Goal: Use online tool/utility: Use online tool/utility

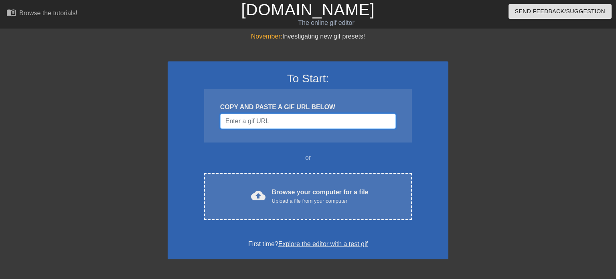
click at [236, 117] on input "Username" at bounding box center [308, 121] width 176 height 15
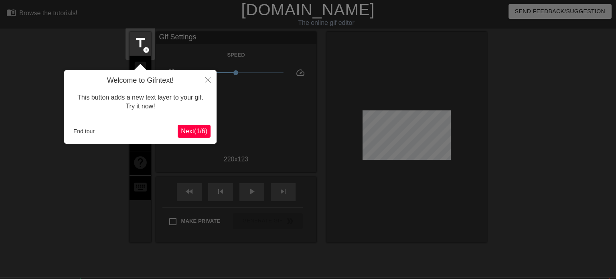
scroll to position [19, 0]
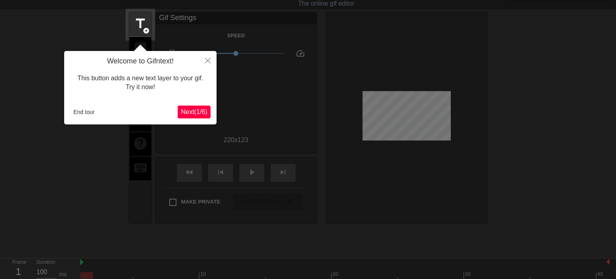
click at [199, 114] on span "Next ( 1 / 6 )" at bounding box center [194, 111] width 26 height 7
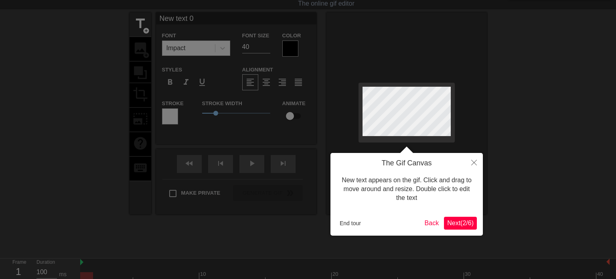
scroll to position [0, 0]
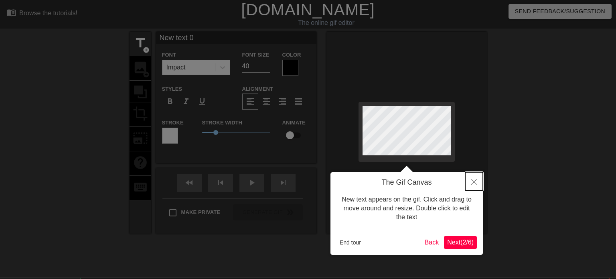
click at [474, 182] on icon "Close" at bounding box center [475, 182] width 6 height 6
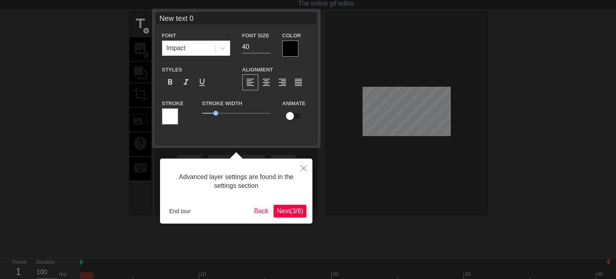
click at [291, 213] on span "Next ( 3 / 6 )" at bounding box center [290, 211] width 26 height 7
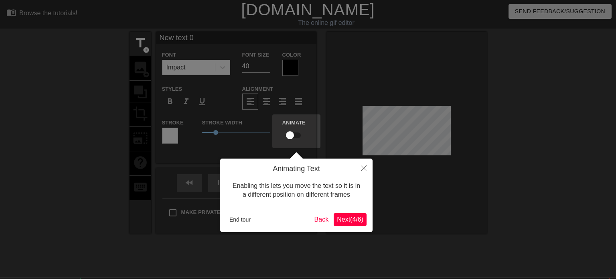
click at [342, 221] on span "Next ( 4 / 6 )" at bounding box center [350, 219] width 26 height 7
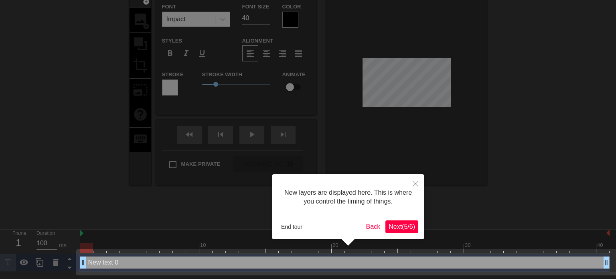
click at [399, 230] on span "Next ( 5 / 6 )" at bounding box center [402, 226] width 26 height 7
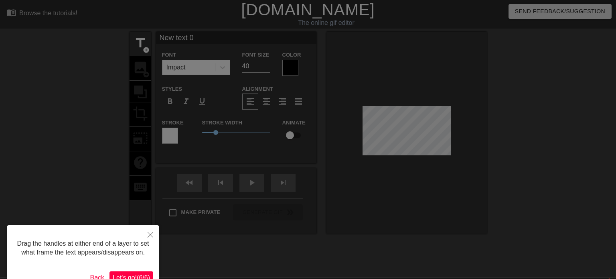
click at [118, 271] on div "Drag the handles at either end of a layer to set what frame the text appears/di…" at bounding box center [83, 257] width 153 height 65
click at [121, 274] on span "Let's go! ( 6 / 6 )" at bounding box center [131, 277] width 37 height 7
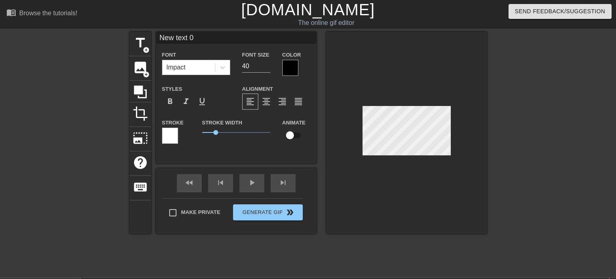
click at [189, 65] on div "Impact" at bounding box center [189, 67] width 53 height 14
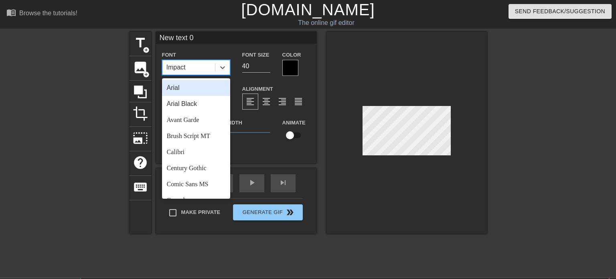
click at [189, 65] on div "Impact" at bounding box center [189, 67] width 53 height 14
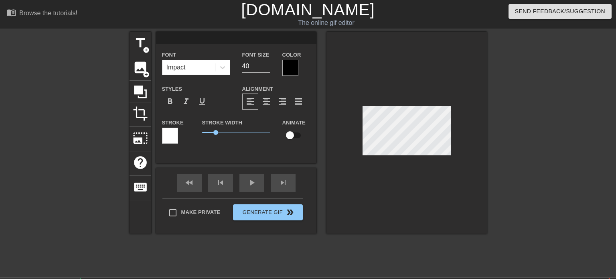
type textarea "D"
type input "D"
type input "S"
type textarea "S"
type input "St"
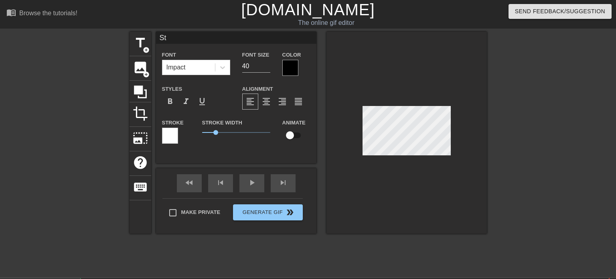
type textarea "Sta"
type input "Star"
type textarea "Star"
type input "Star"
type textarea "Star"
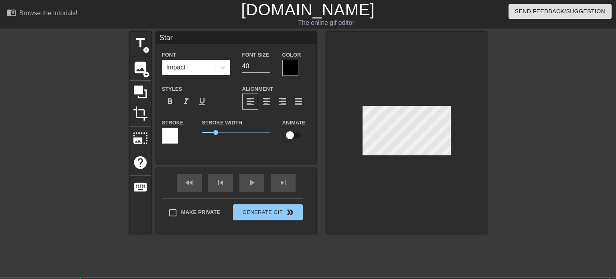
type input "Star w"
type textarea "Star w"
type input "Star wa"
type textarea "Star wa"
type input "Star war"
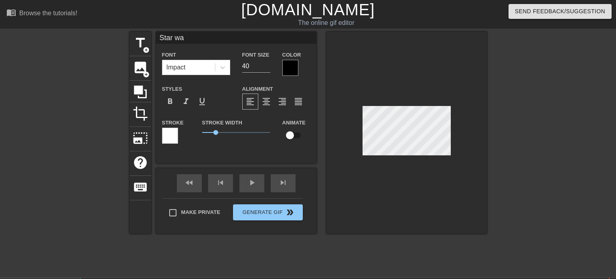
type textarea "Star war"
type input "Star wars"
type textarea "Star wars"
type input "Star wars f"
type textarea "Star wars f"
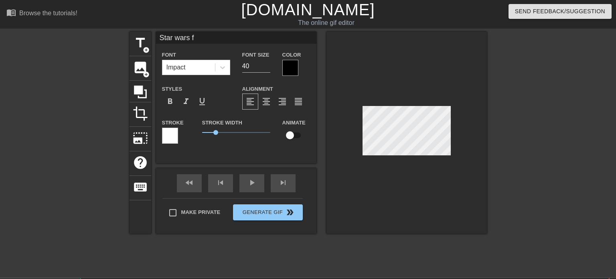
type input "Star wars fa"
type textarea "Star wars fan"
type input "Star wars fans"
type textarea "Star wars fans"
type input "Star wars fans w"
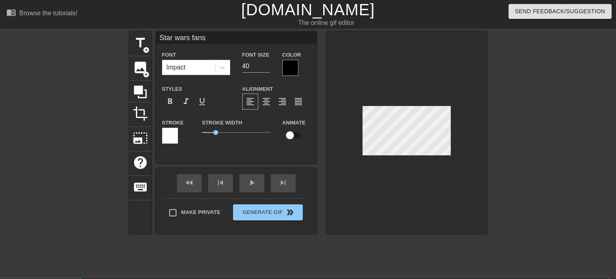
type textarea "Star wars fans w"
type input "Star wars fans wh"
type textarea "Star wars fans whe"
type input "Star wars fans when"
type textarea "Star wars fans when"
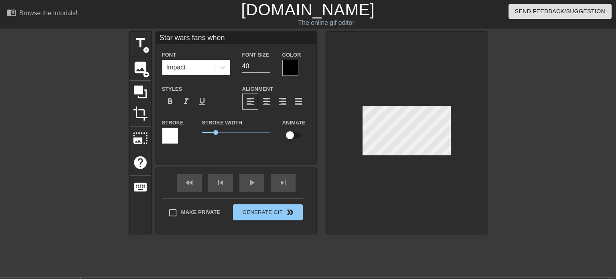
type input "Star wars fans when"
type textarea "Star wars fans when"
type input "Star wars fans when y"
type textarea "Star wars fans when y"
type input "Star wars fans when"
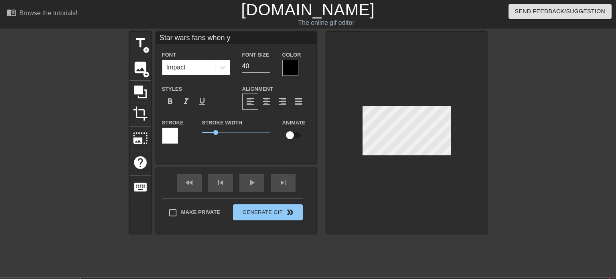
type textarea "Star wars fans when"
type input "Star wars fans when"
type textarea "Star wars fans when"
type input "Star wars fans whe"
type textarea "Star wars fans whe"
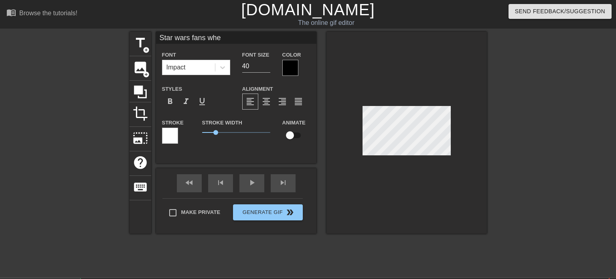
type input "Star wars fans wh"
type textarea "Star wars fans wh"
type input "Star wars fans w"
type textarea "Star wars fans w"
type input "Star wars fans"
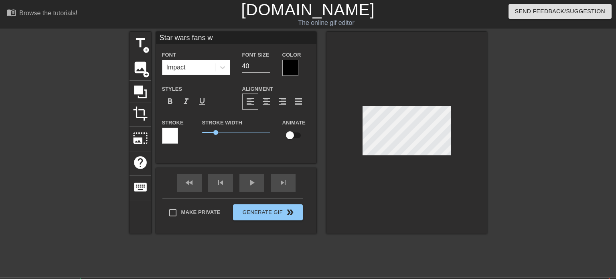
type textarea "Star wars fans"
type input "Star wars fans"
type textarea "Star wars fans"
type input "Star wars fan"
type textarea "Star wars fan"
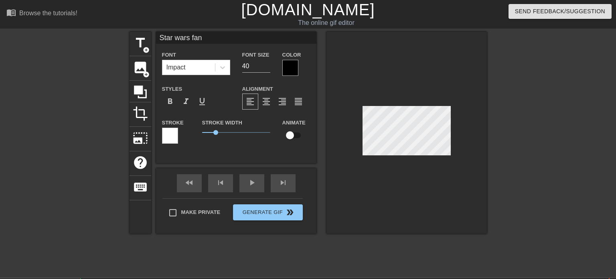
type input "Star wars fa"
type textarea "Star wars fa"
type input "Star wars f"
type textarea "Star wars f"
type input "Star wars"
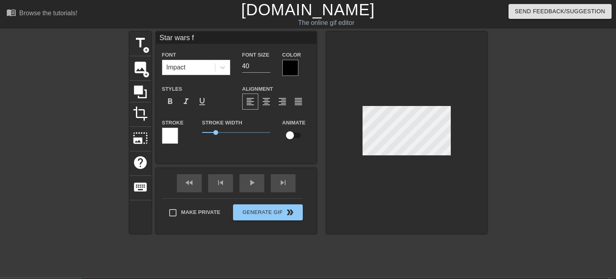
type textarea "Star wars"
type input "Star wars"
type textarea "Star wars"
type input "Star war"
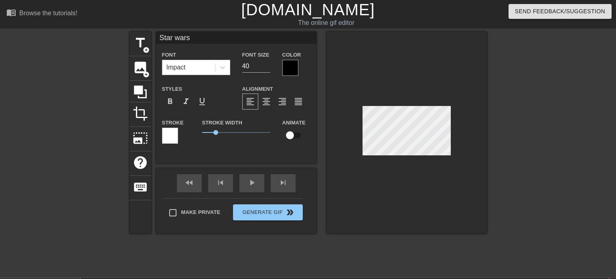
type textarea "Star war"
type input "Star wa"
type textarea "Star wa"
type input "Star w"
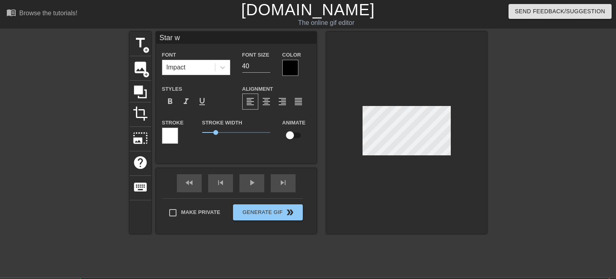
type textarea "Star"
type input "Star"
type textarea "Star"
drag, startPoint x: 258, startPoint y: 66, endPoint x: 201, endPoint y: 57, distance: 57.3
click at [201, 57] on div "Font Impact Font Size 40 Color" at bounding box center [236, 63] width 161 height 26
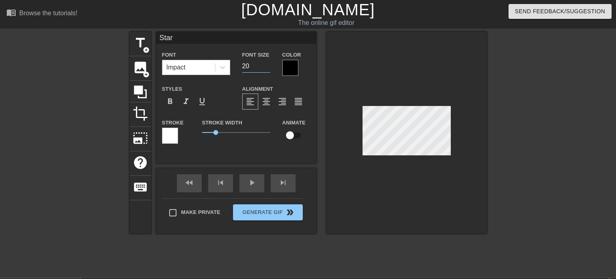
type input "20"
click at [189, 69] on div "Impact" at bounding box center [189, 67] width 53 height 14
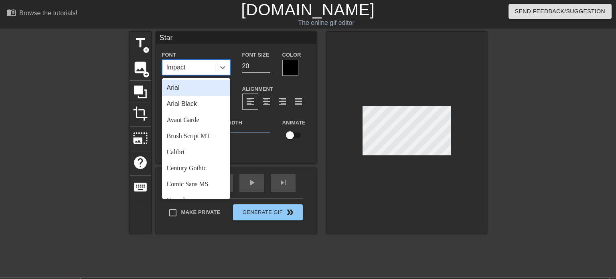
click at [294, 71] on div at bounding box center [291, 68] width 16 height 16
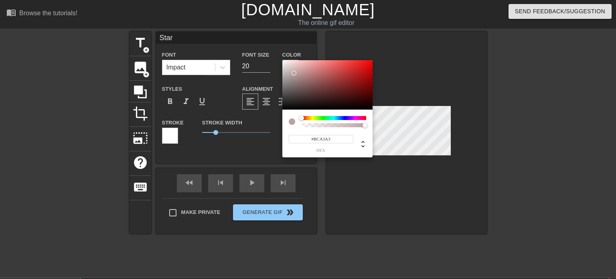
type input "#FFFFFF"
drag, startPoint x: 294, startPoint y: 73, endPoint x: 264, endPoint y: 34, distance: 49.8
click at [264, 34] on div "#FFFFFF hex" at bounding box center [308, 139] width 616 height 279
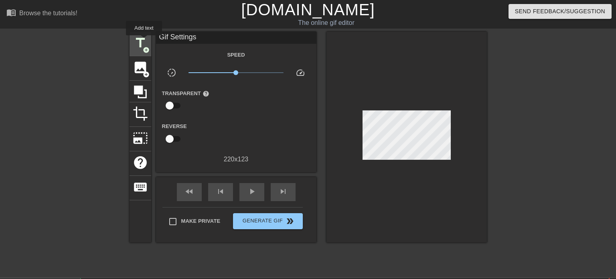
click at [144, 41] on span "title" at bounding box center [140, 42] width 15 height 15
click at [139, 44] on span "title" at bounding box center [140, 42] width 15 height 15
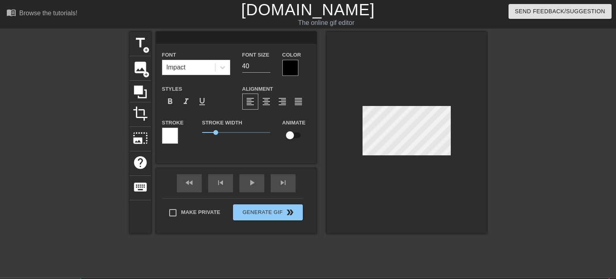
type input "S"
type textarea "S"
type input "St"
type textarea "St"
type input "Sta"
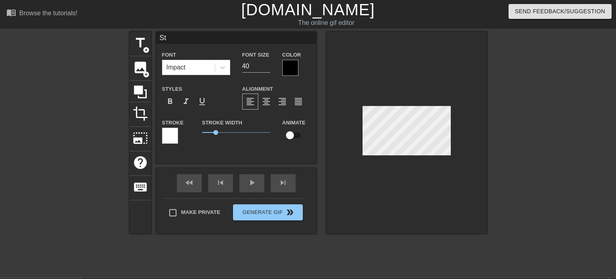
type textarea "Sta"
type input "Star"
type textarea "Star"
type input "Star"
type textarea "Star"
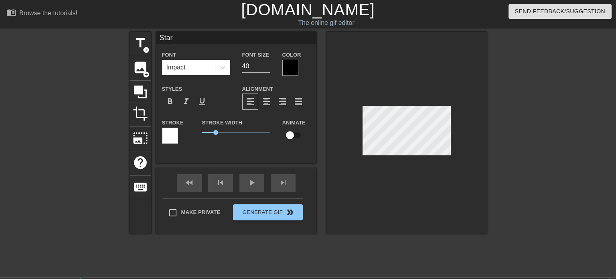
type input "Star w"
type textarea "Star w"
type input "Star wa"
type textarea "Star wa"
type input "Star war"
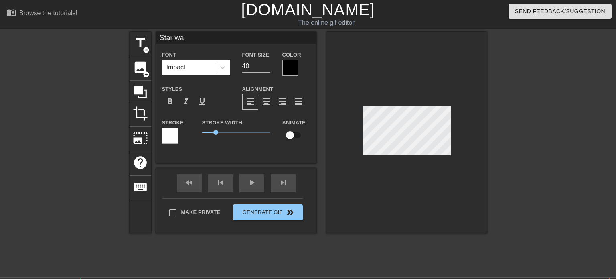
type textarea "Star war"
type input "Star wars"
type textarea "Star wars"
type input "Star warsf"
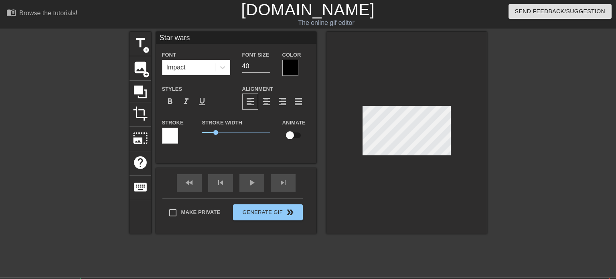
type textarea "Star warsf"
type input "Star wars"
type textarea "Star wars"
type input "Star wars"
type textarea "Star wars"
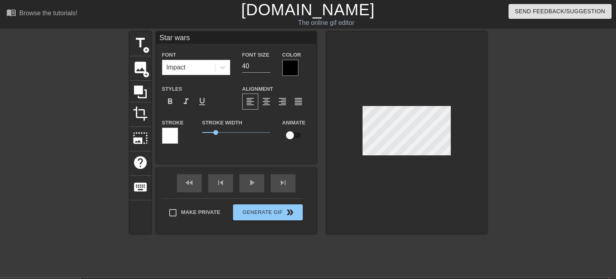
type input "Star wars f"
type textarea "Star wars f"
type input "Star wars fa"
type textarea "Star wars fan"
type input "Star wars fan"
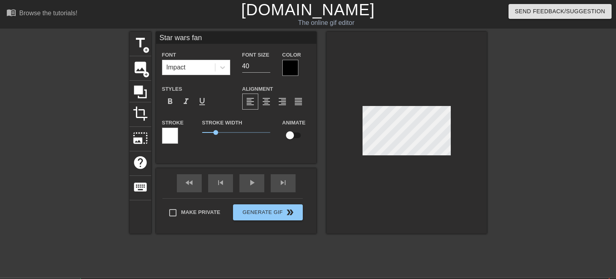
type textarea "Star wars fans"
type input "Star wars fans"
type textarea "Star wars fans"
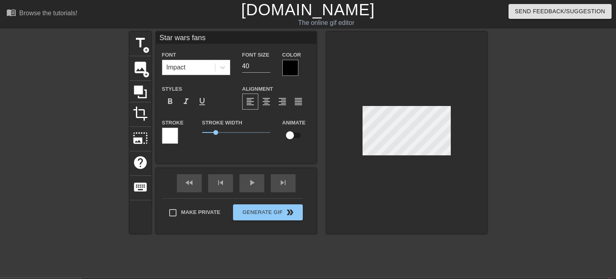
type input "Star wars fansw"
type textarea "Star wars fans w"
type input "Star wars fanswh"
type textarea "Star wars fans whe"
type input "Star wars fanswhen"
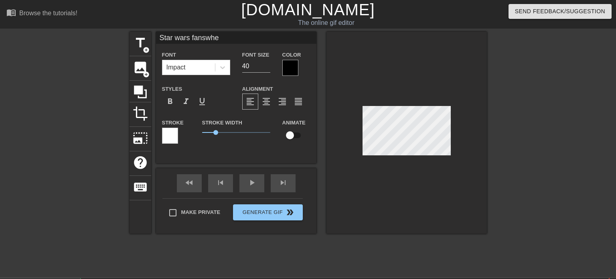
type textarea "Star wars fans when"
type input "Star wars fanswhen"
type textarea "Star wars fans when"
type input "Star wars fanswhen y"
type textarea "Star wars fans when yo"
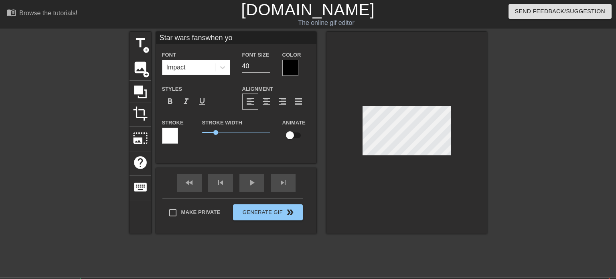
scroll to position [0, 1]
type input "Star wars fanswhen you"
type textarea "Star wars fans when you"
type input "Star wars fanswhen you"
type textarea "Star wars fans when you"
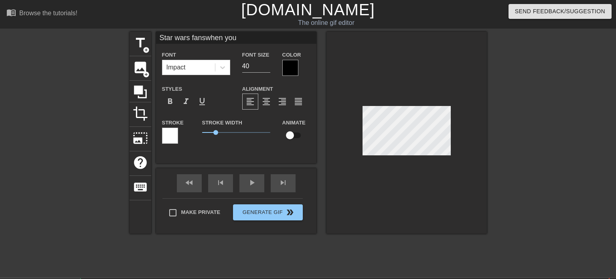
type input "Star wars fanswhen you"
type textarea "Star wars fans when you"
type input "Star wars fanswhen yo"
type textarea "Star wars fans when yo"
type input "Star wars fanswhen y"
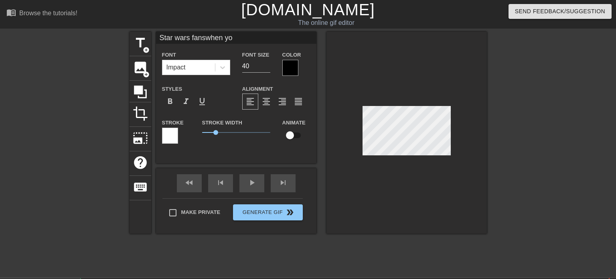
type textarea "Star wars fans when y"
type input "Star wars fanswhen"
type textarea "Star wars fans when"
type input "Star wars fanswhen"
type textarea "Star wars fans when"
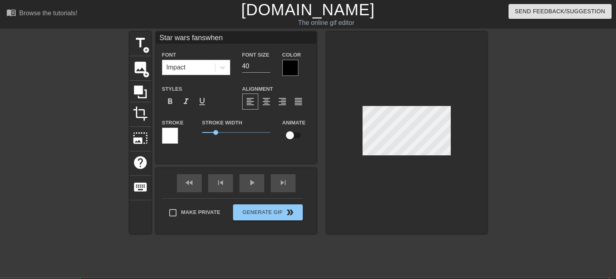
type input "Star wars fanswhe"
type textarea "Star wars fans whe"
type input "Star wars fanswh"
type textarea "Star wars fans wh"
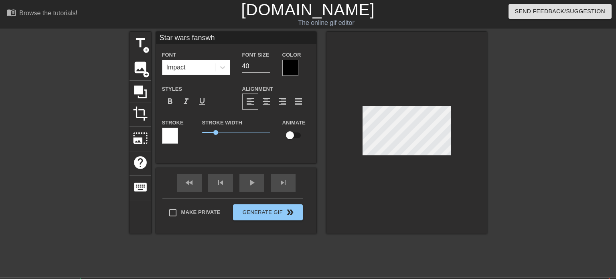
type input "Star wars fansw"
type textarea "Star wars fans w"
type input "Star wars fans"
type textarea "Star wars fans"
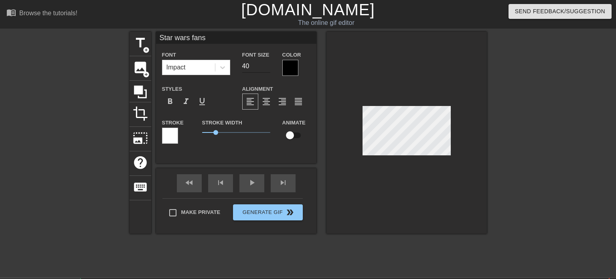
type input "Star wars fans"
type input "39"
type input "Star wars fans"
type input "38"
type input "Star wars fans"
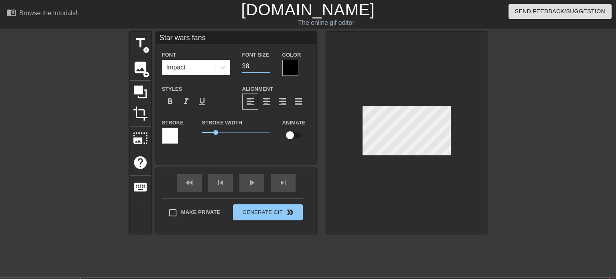
type input "37"
type input "Star wars fans"
type input "36"
type input "Star wars fans"
type input "35"
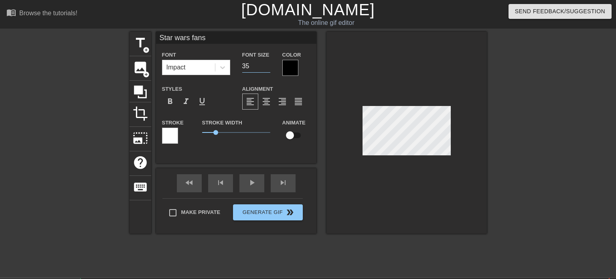
type input "Star wars fans"
type input "34"
type input "Star wars fans"
type input "33"
type input "Star wars fans"
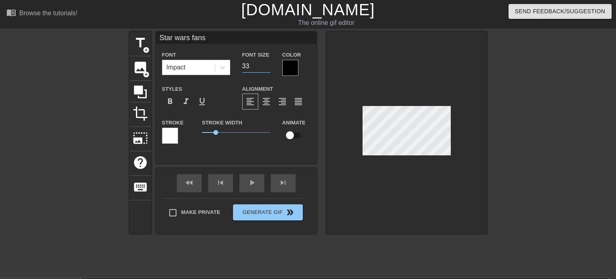
type input "32"
type input "Star wars fans"
type input "31"
click at [269, 67] on input "31" at bounding box center [256, 66] width 28 height 13
type input "Star wars fans"
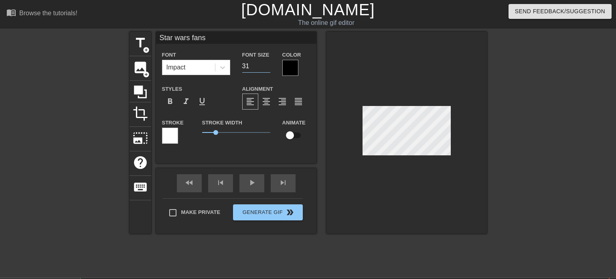
type input "30"
type input "Star wars fans"
type input "29"
type input "Star wars fans"
type input "28"
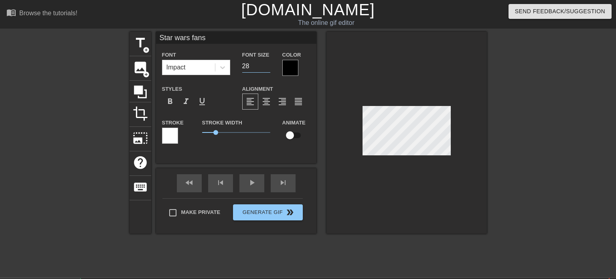
type input "Star wars fans"
type input "27"
type input "Star wars fans"
type input "26"
type input "Star wars fans"
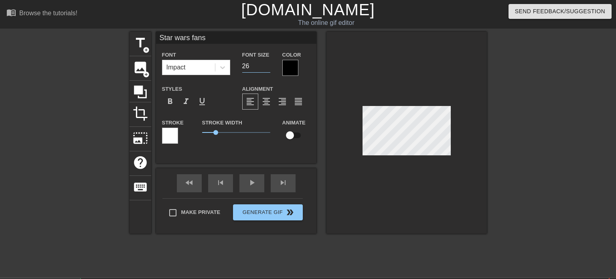
type input "25"
type input "Star wars fans"
type input "24"
click at [269, 67] on input "24" at bounding box center [256, 66] width 28 height 13
type input "Star wars fans"
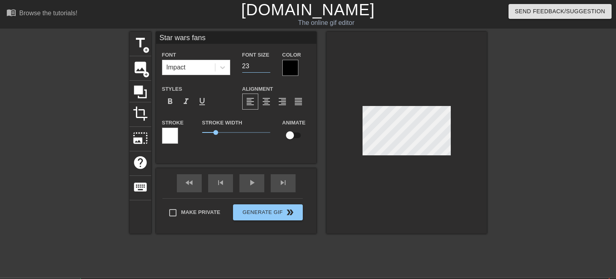
type input "23"
click at [269, 67] on input "23" at bounding box center [256, 66] width 28 height 13
type input "Star wars fans"
click at [269, 67] on input "22" at bounding box center [256, 66] width 28 height 13
type input "21"
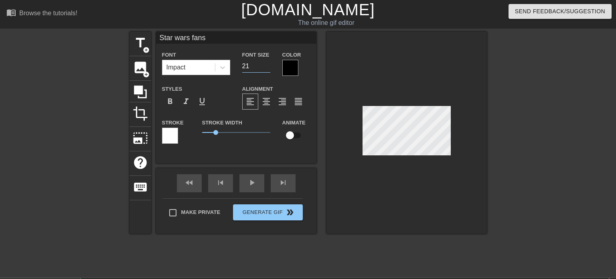
click at [269, 67] on input "21" at bounding box center [256, 66] width 28 height 13
type input "Star wars fans"
type input "20"
click at [269, 67] on input "20" at bounding box center [256, 66] width 28 height 13
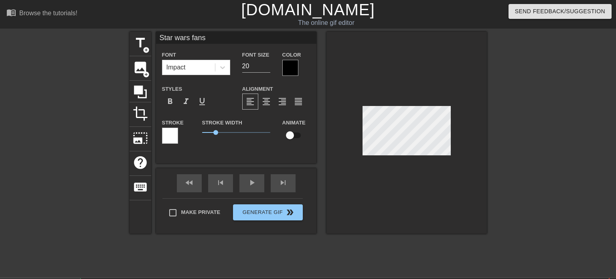
type input "Star wars fans"
type textarea "Star wars fans"
type input "Star wars fans w"
type textarea "Star wars fans w"
type input "Star wars fans wh"
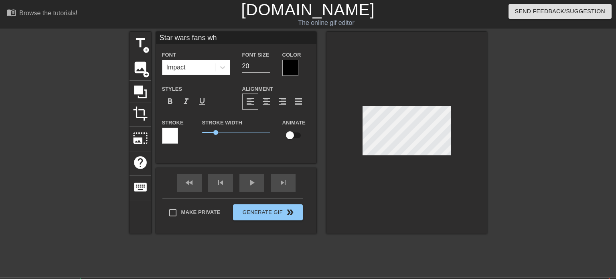
type textarea "Star wars fans whe"
type input "Star wars fans whe"
type textarea "Star wars fans when"
type input "Star wars fans when"
type textarea "Star wars fans when"
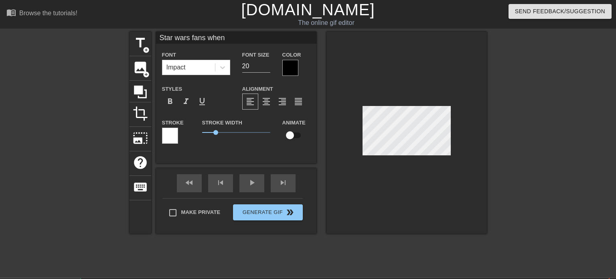
type input "Star wars fans when y"
type textarea "Star wars fans when yo"
type input "Star wars fans when you"
type textarea "Star wars fans when you"
type input "Star wars fans when you"
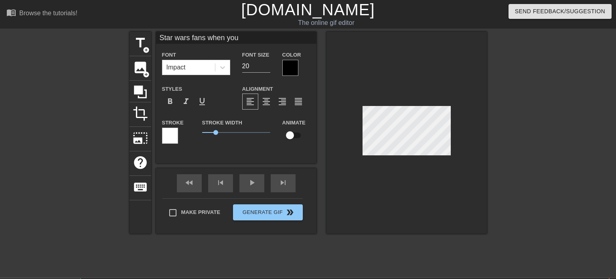
type textarea "Star wars fans when you"
type input "Star wars fans when you t"
type textarea "Star wars fans when you t"
type input "Star wars fans when you te"
type textarea "Star wars fans when you te"
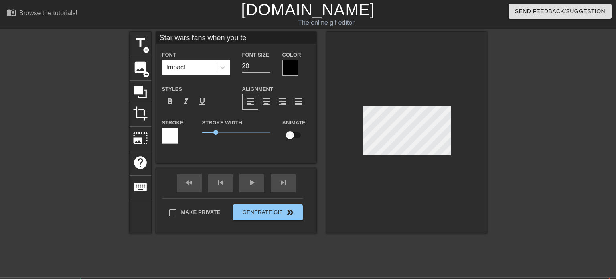
type input "Star wars fans when you tel"
type textarea "Star wars fans when you tel"
type input "Star wars fans when you tell"
type textarea "Star wars fans when you tell"
type input "Star wars fans when you tell"
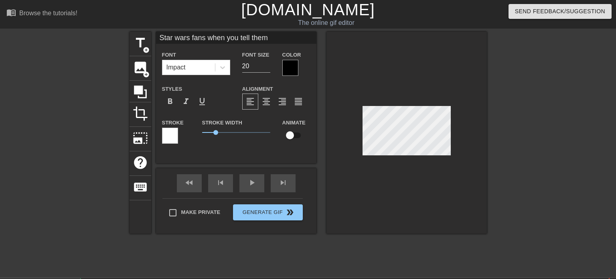
scroll to position [0, 5]
click at [262, 102] on span "format_align_center" at bounding box center [267, 102] width 10 height 10
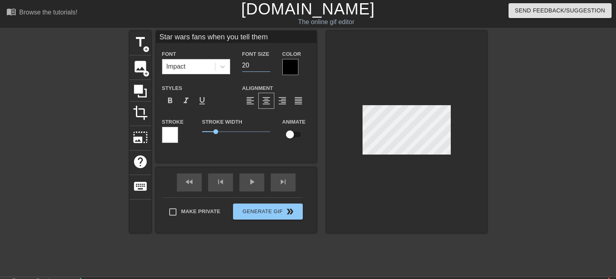
drag, startPoint x: 251, startPoint y: 67, endPoint x: 192, endPoint y: 63, distance: 59.1
click at [192, 63] on div "Font Impact Font Size 20 Color" at bounding box center [236, 62] width 161 height 26
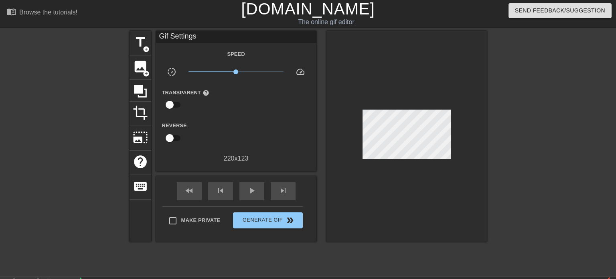
click at [500, 125] on div at bounding box center [557, 151] width 120 height 241
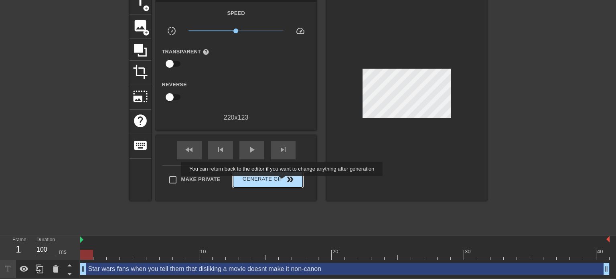
click at [285, 182] on span "double_arrow" at bounding box center [290, 180] width 10 height 10
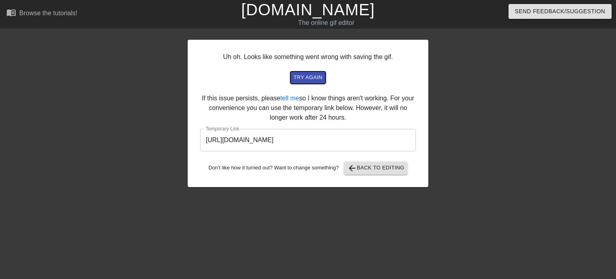
click at [318, 77] on span "try again" at bounding box center [308, 77] width 29 height 9
